Goal: Task Accomplishment & Management: Manage account settings

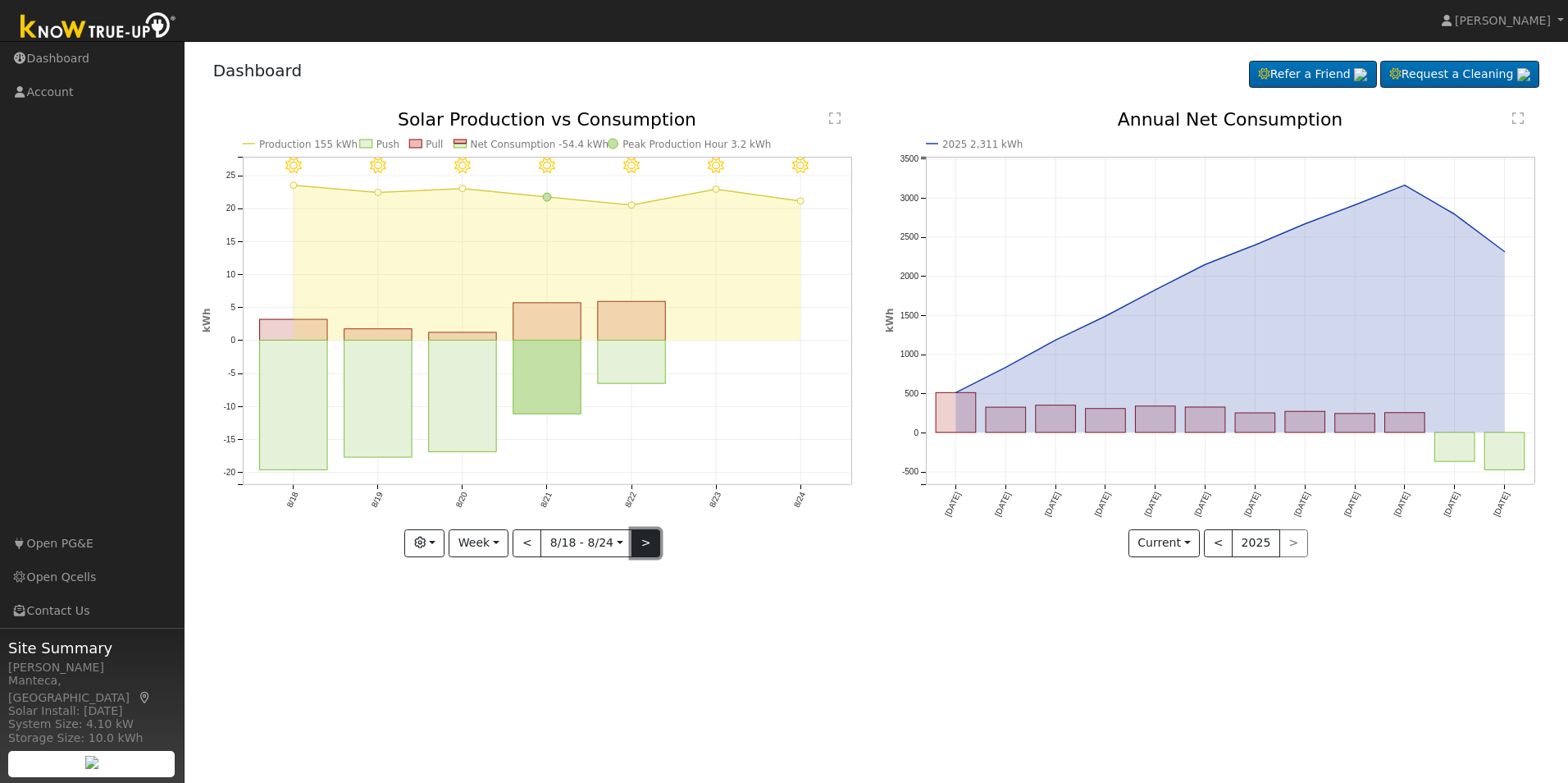
click at [644, 546] on button ">" at bounding box center [646, 543] width 29 height 28
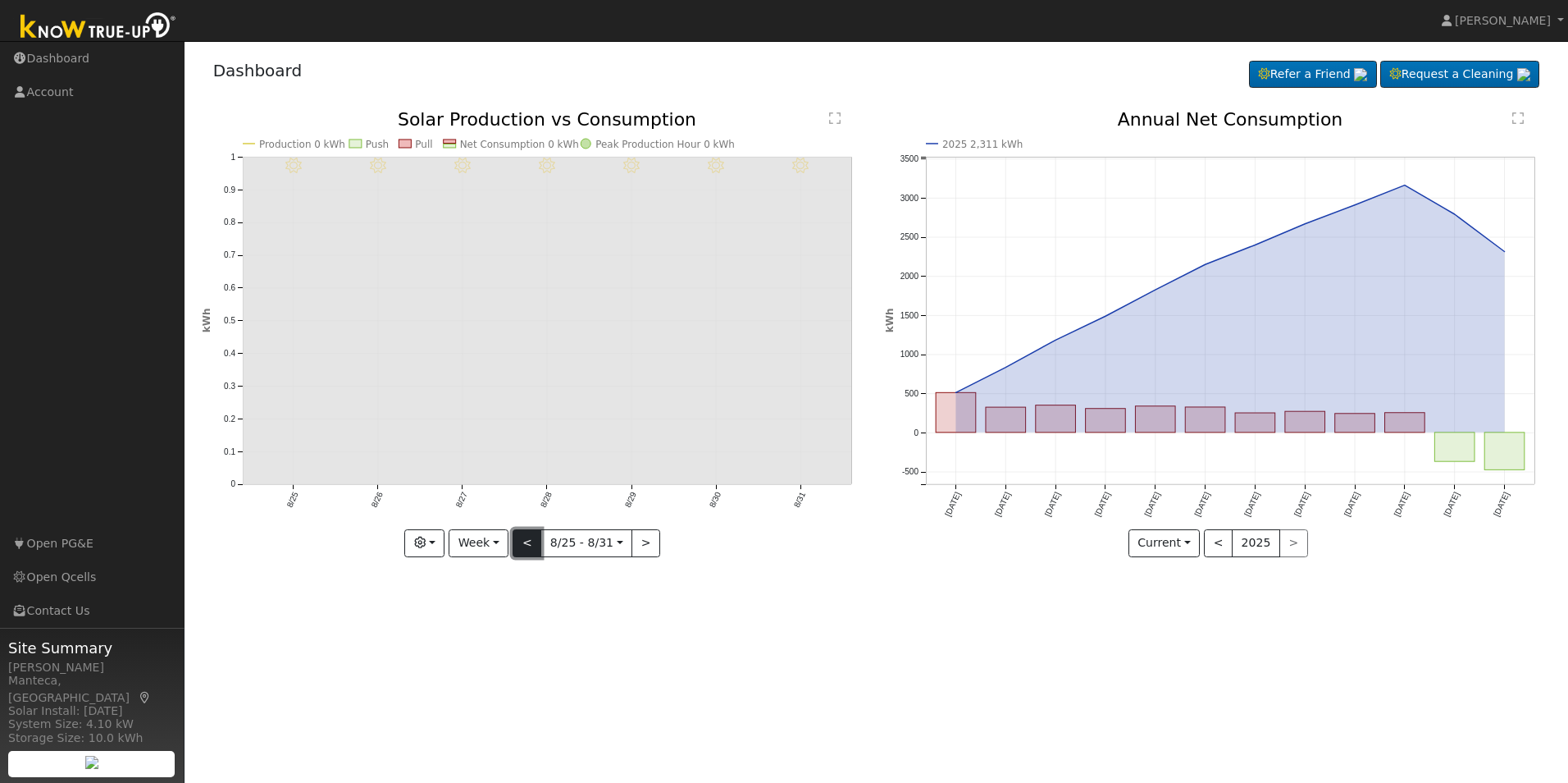
click at [530, 545] on button "<" at bounding box center [527, 543] width 29 height 28
type input "[DATE]"
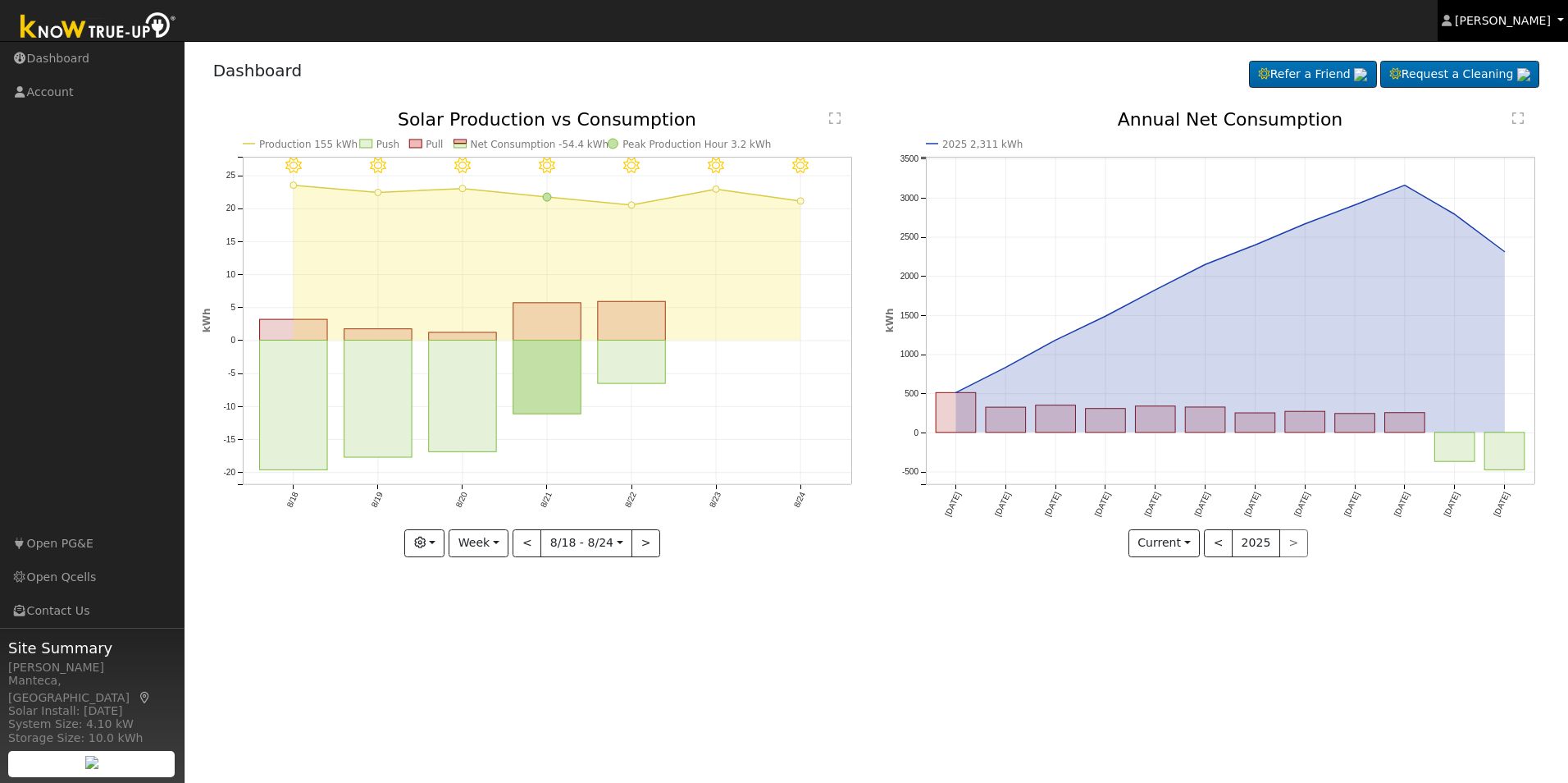
click at [1531, 20] on span "[PERSON_NAME]" at bounding box center [1503, 20] width 96 height 13
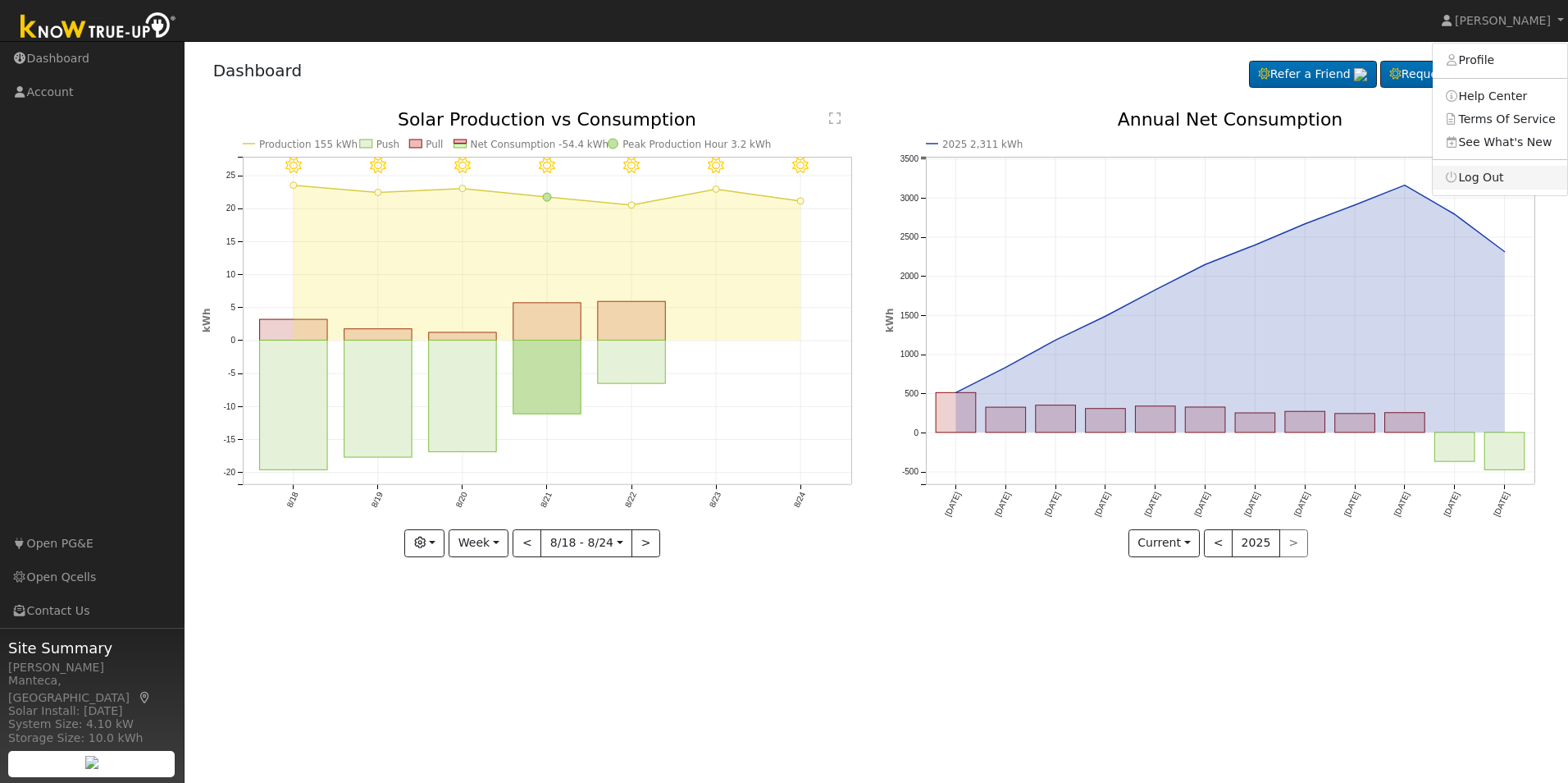
click at [1511, 188] on link "Log Out" at bounding box center [1500, 177] width 134 height 23
